Goal: Information Seeking & Learning: Learn about a topic

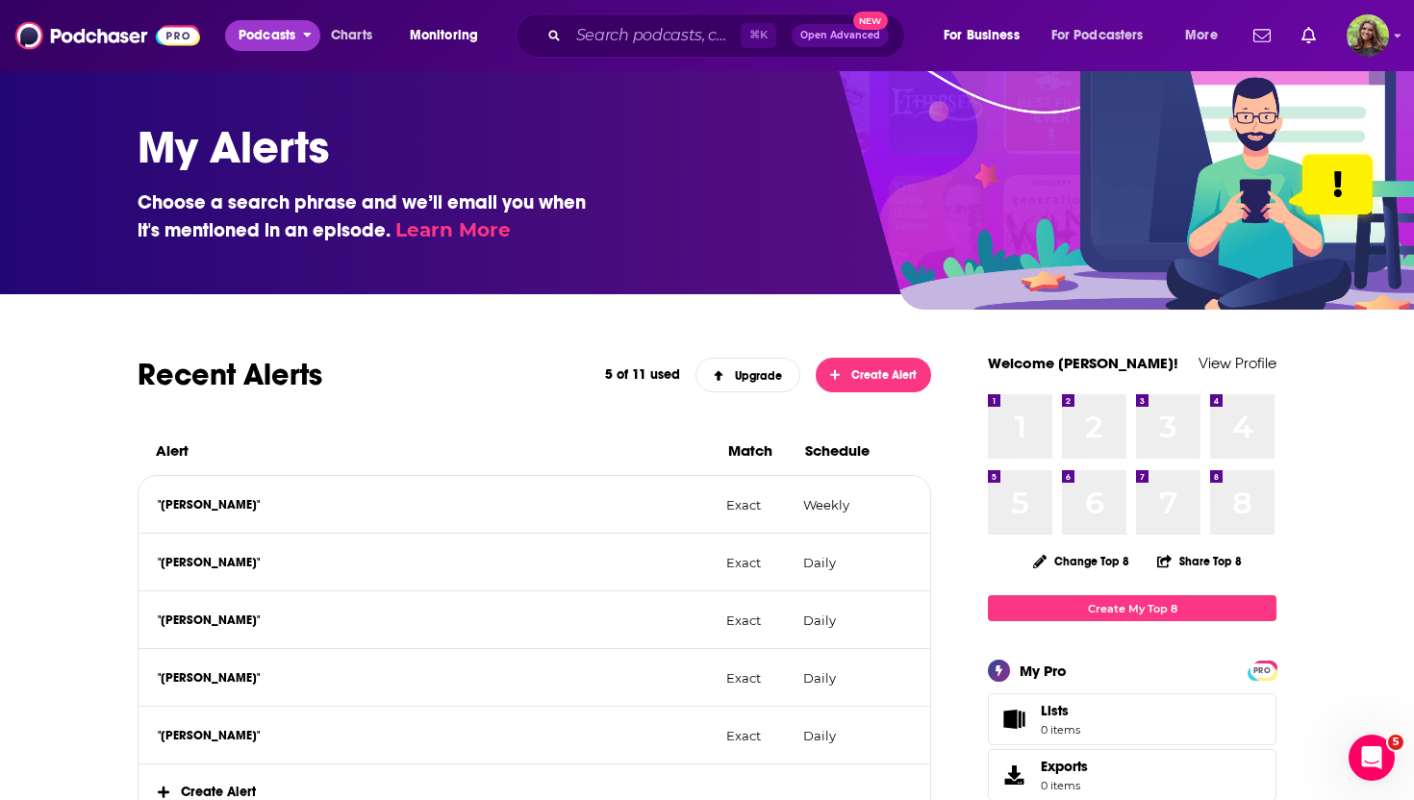
click at [266, 46] on span "Podcasts" at bounding box center [266, 35] width 57 height 27
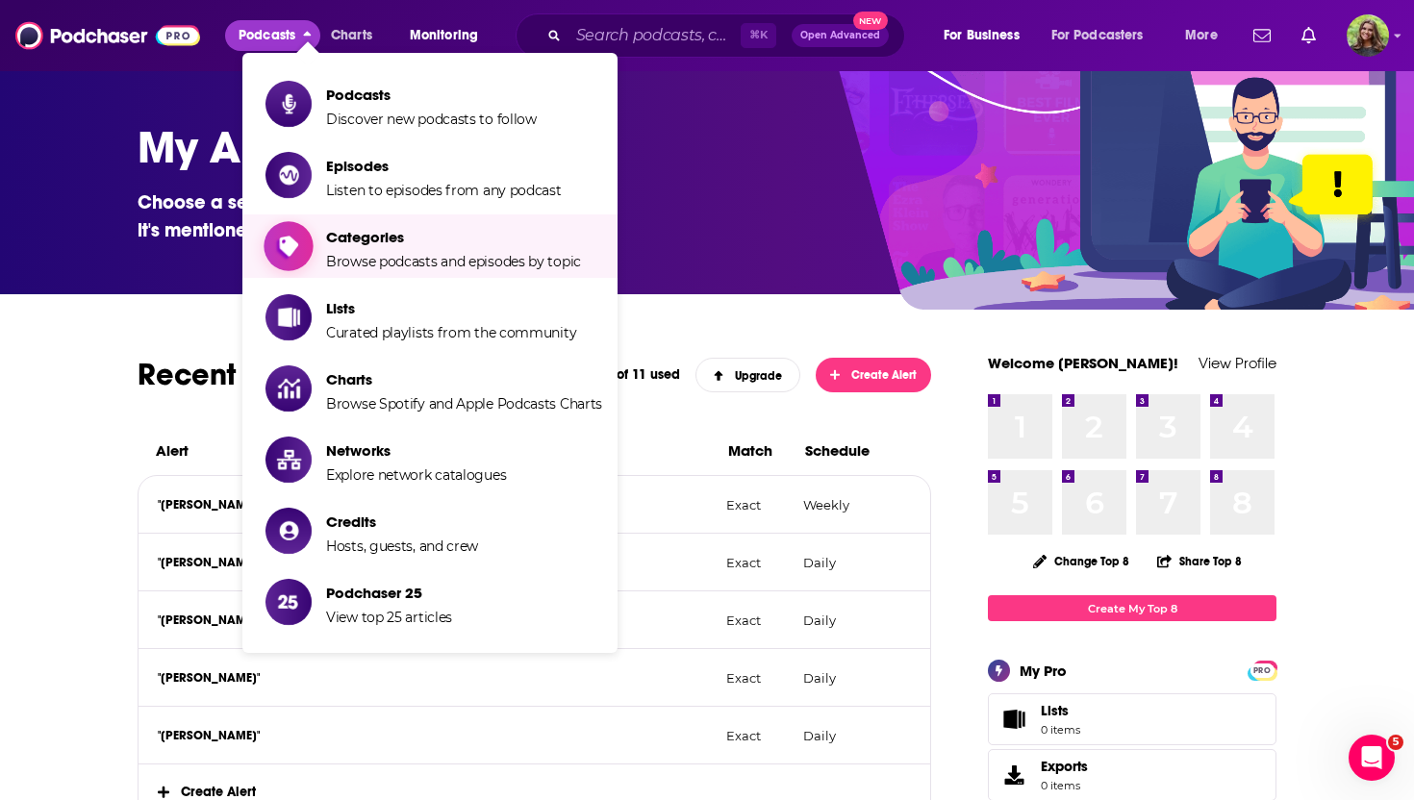
click at [414, 251] on span "Categories Browse podcasts and episodes by topic" at bounding box center [453, 246] width 255 height 48
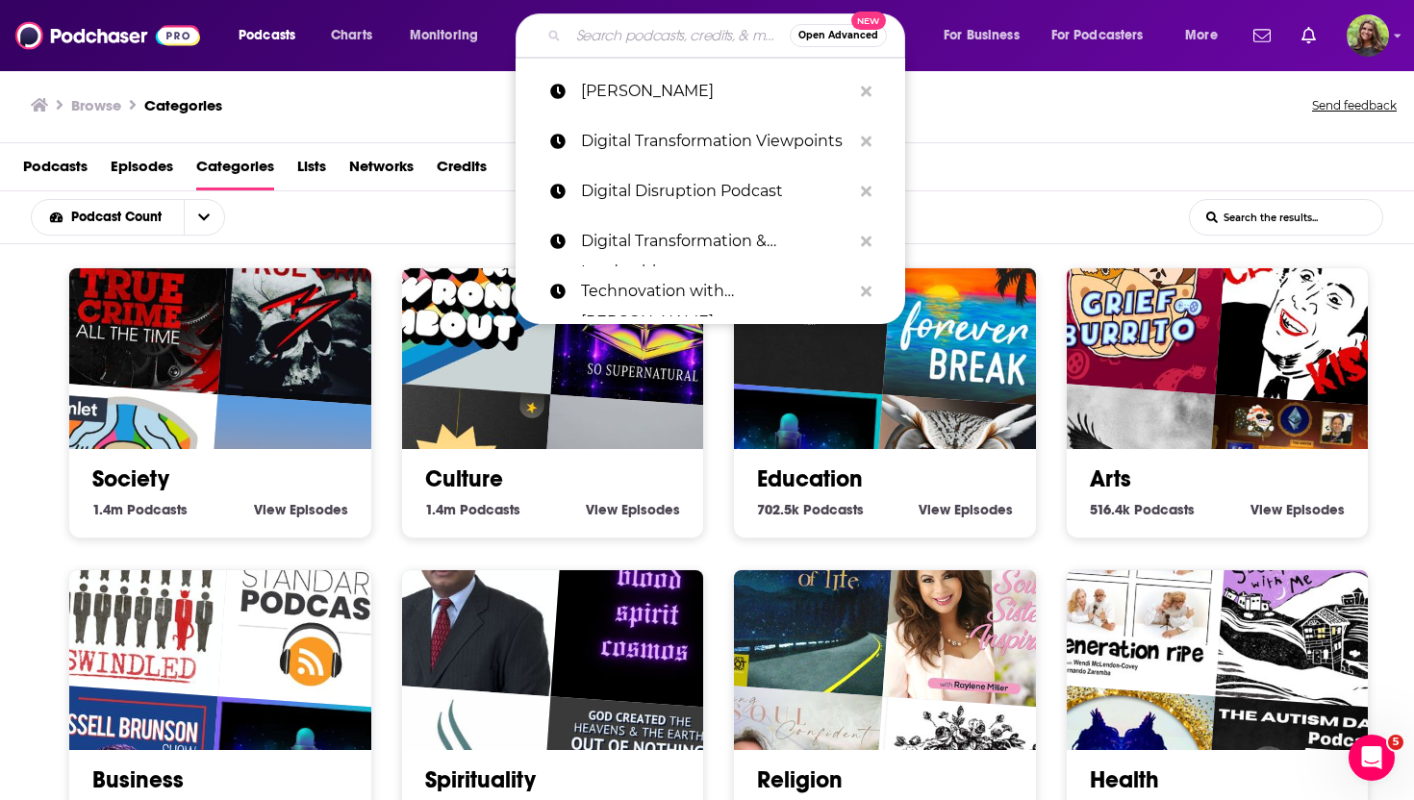
click at [622, 40] on input "Search podcasts, credits, & more..." at bounding box center [678, 35] width 221 height 31
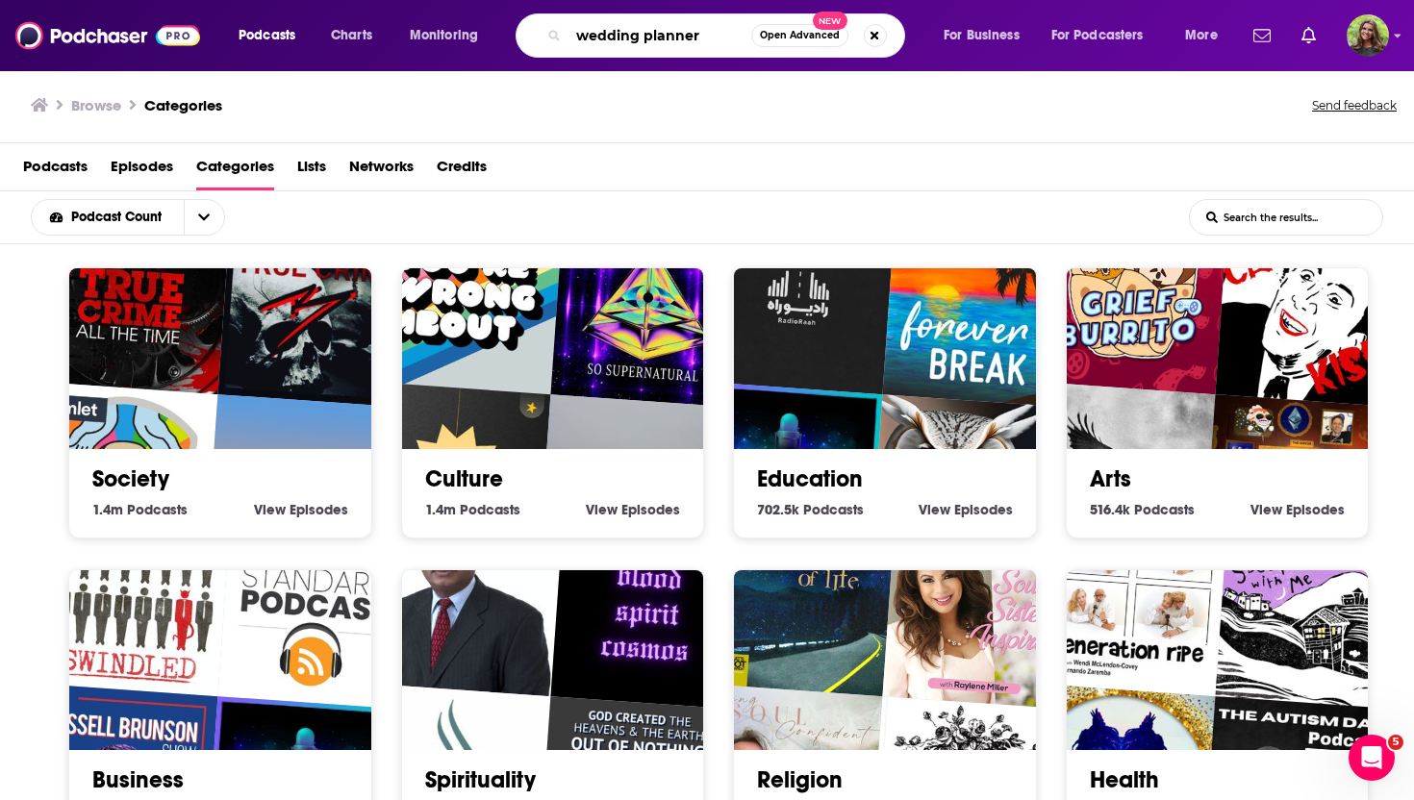
type input "wedding planner"
